Goal: Task Accomplishment & Management: Use online tool/utility

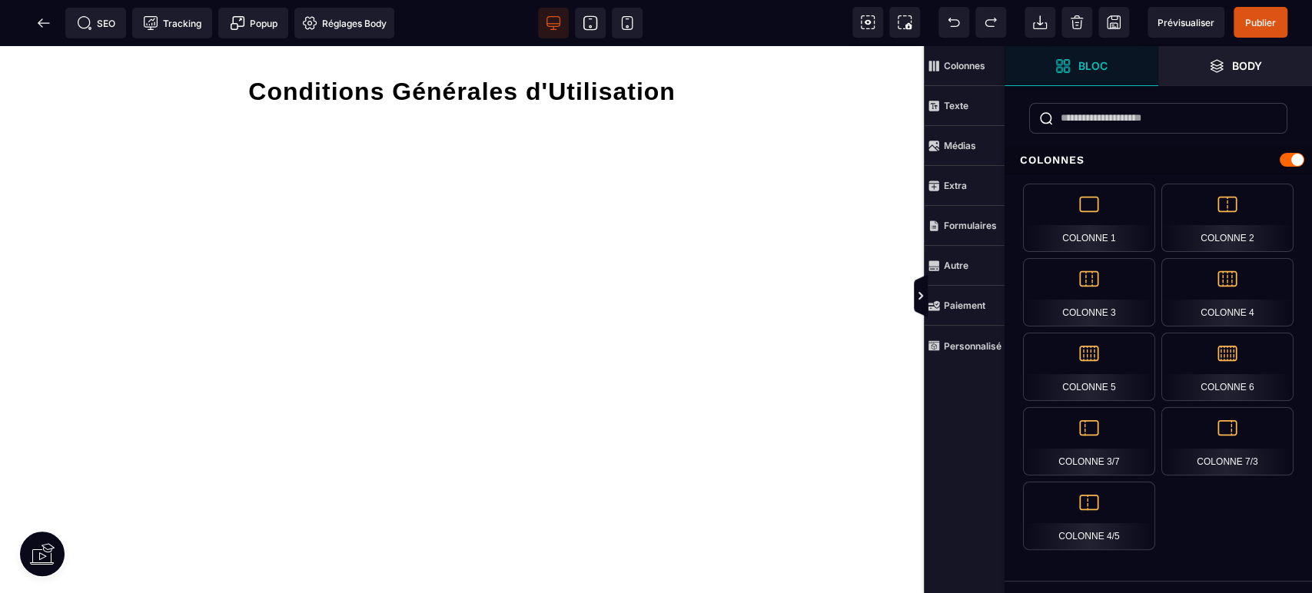
click at [1257, 29] on span "Publier" at bounding box center [1261, 22] width 54 height 31
click at [51, 25] on span at bounding box center [43, 23] width 31 height 31
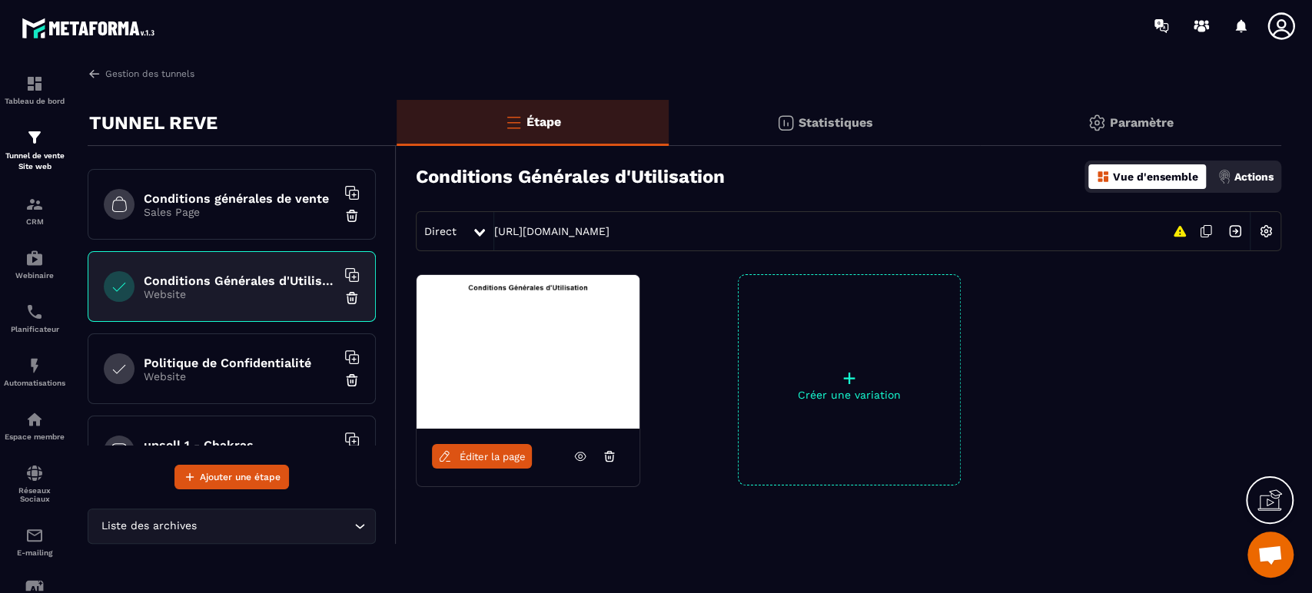
scroll to position [582, 0]
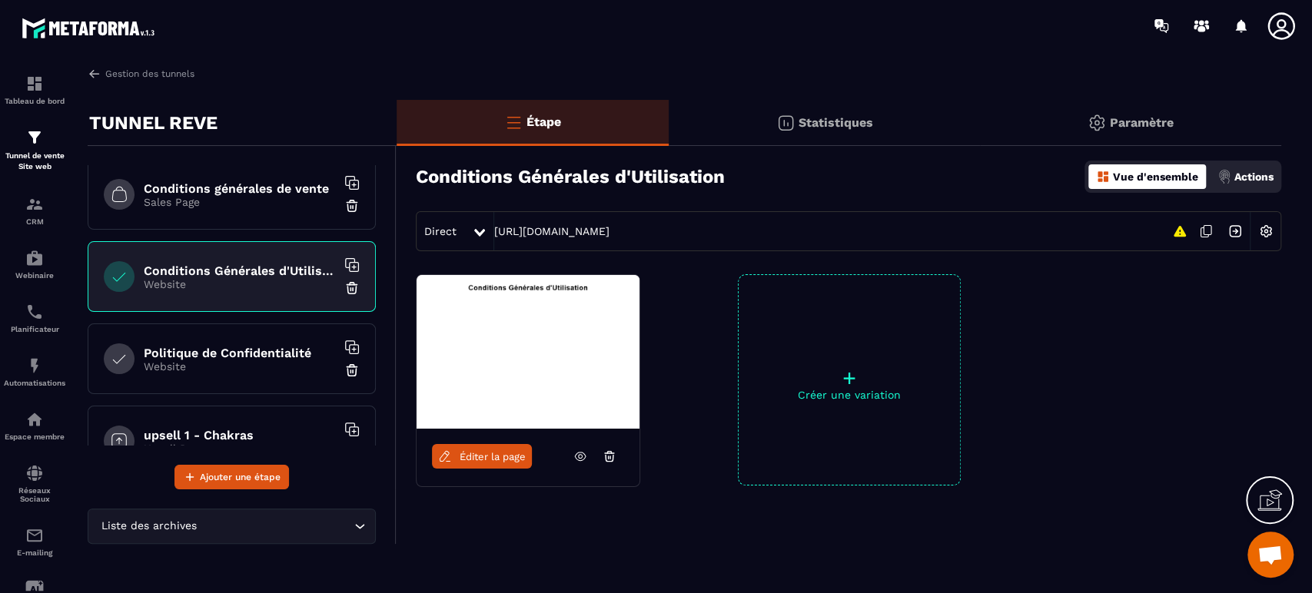
click at [255, 350] on h6 "Politique de Confidentialité" at bounding box center [240, 353] width 192 height 15
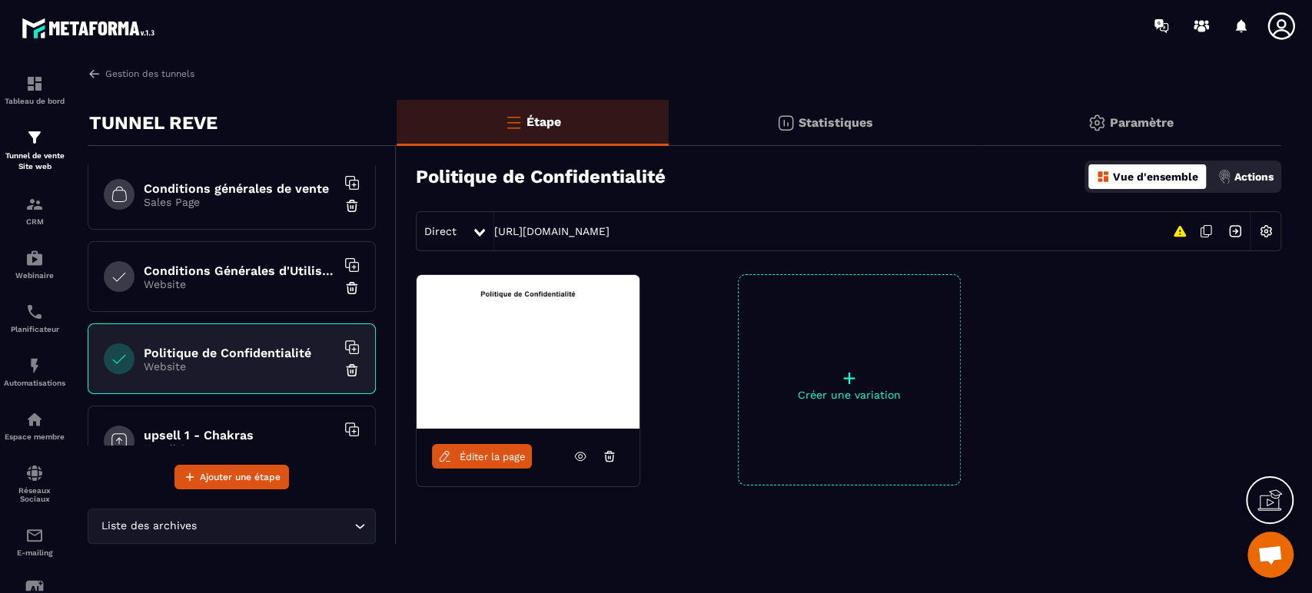
click at [483, 453] on span "Éditer la page" at bounding box center [493, 457] width 66 height 12
